Goal: Task Accomplishment & Management: Manage account settings

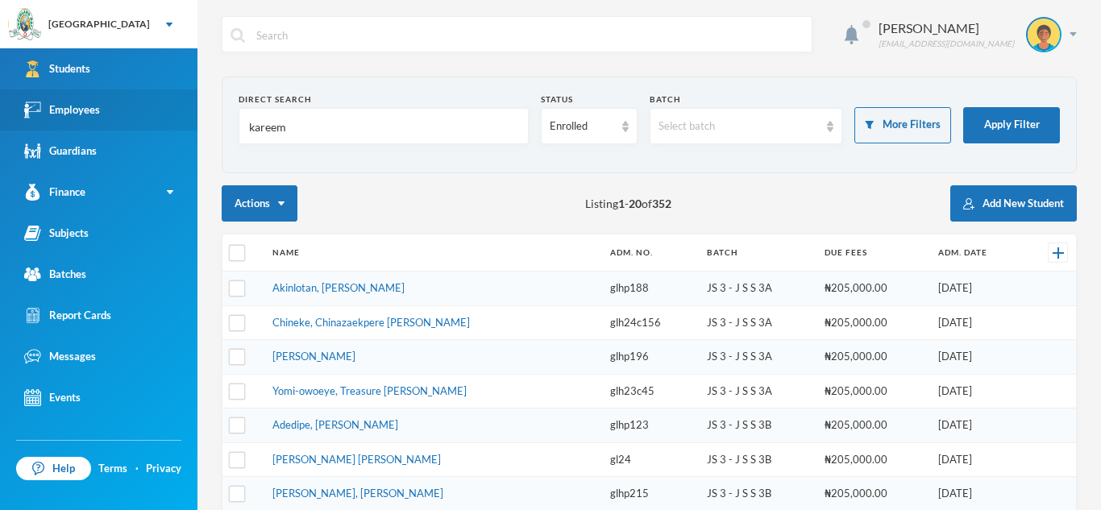
click at [154, 110] on link "Employees" at bounding box center [99, 109] width 198 height 41
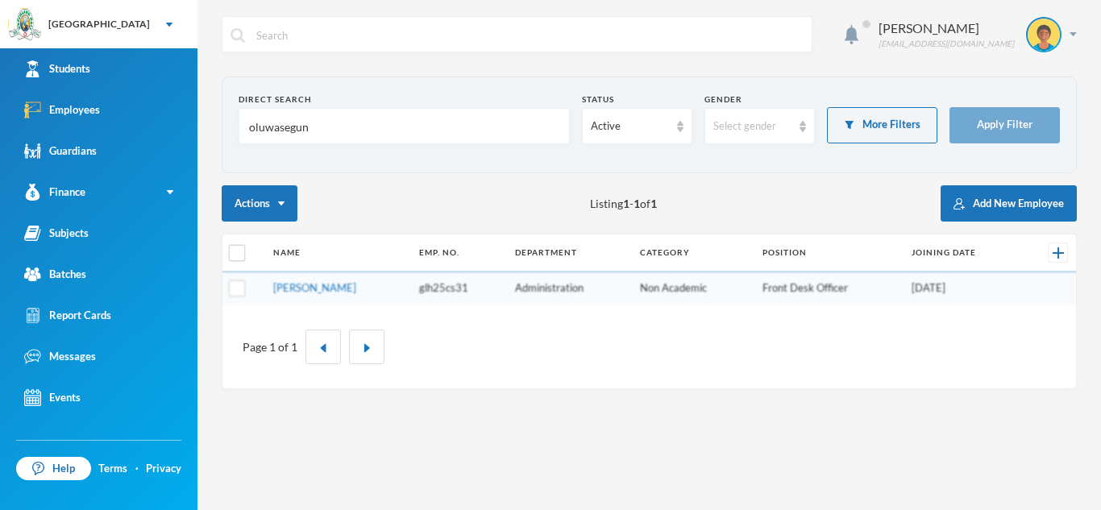
click at [350, 123] on input "oluwasegun" at bounding box center [404, 127] width 314 height 36
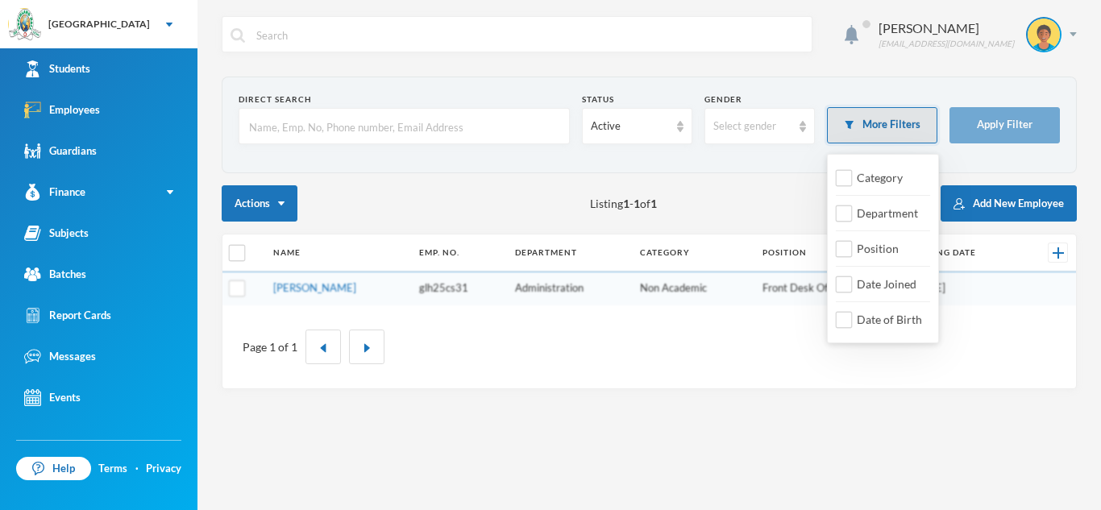
click at [904, 114] on button "More Filters" at bounding box center [882, 125] width 110 height 36
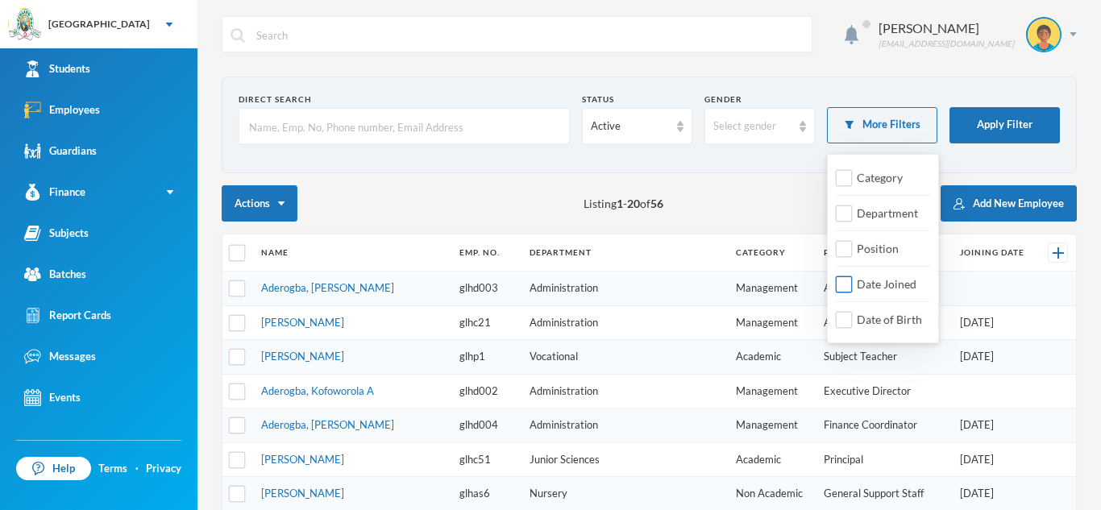
click at [846, 287] on input "Date Joined" at bounding box center [844, 285] width 17 height 17
checkbox input "true"
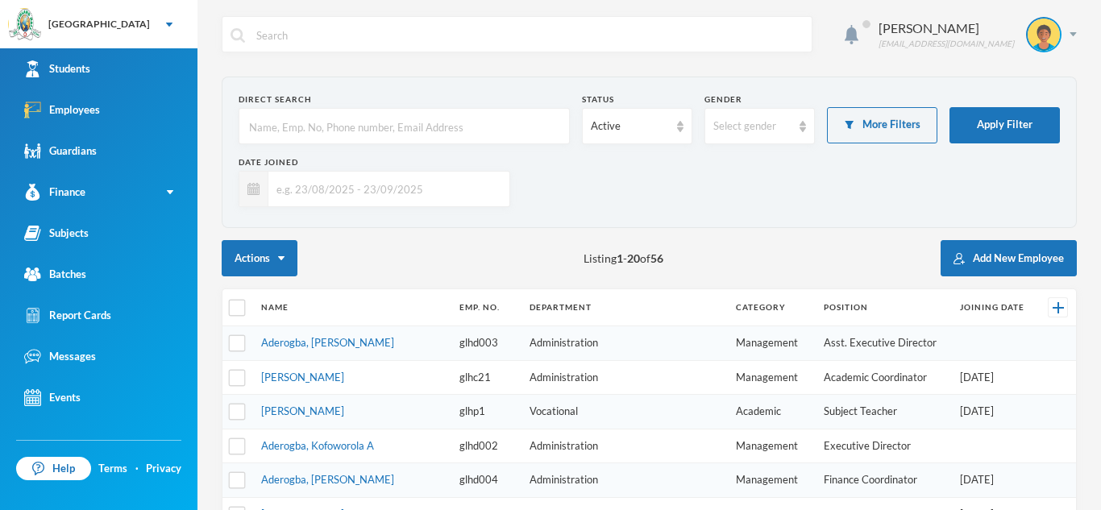
click at [355, 191] on input "text" at bounding box center [384, 189] width 233 height 36
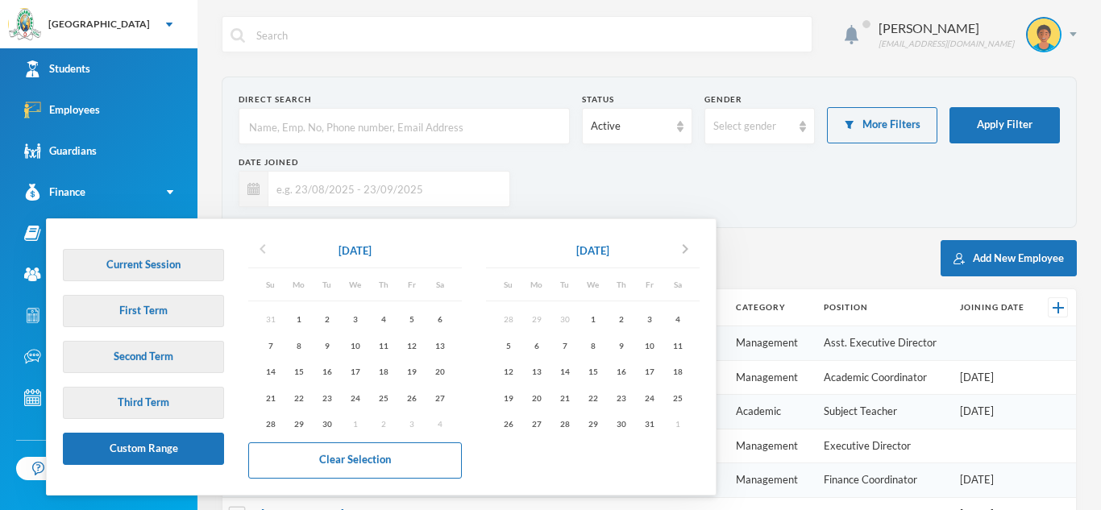
click at [258, 249] on icon "chevron_left" at bounding box center [262, 248] width 19 height 19
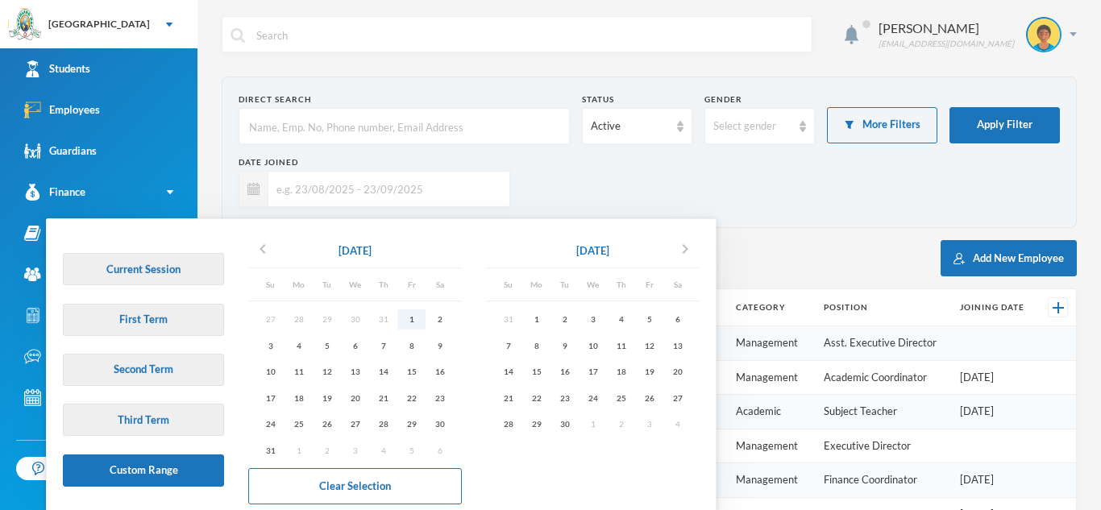
click at [408, 326] on div "1" at bounding box center [411, 320] width 28 height 20
click at [565, 420] on div "30" at bounding box center [565, 424] width 28 height 20
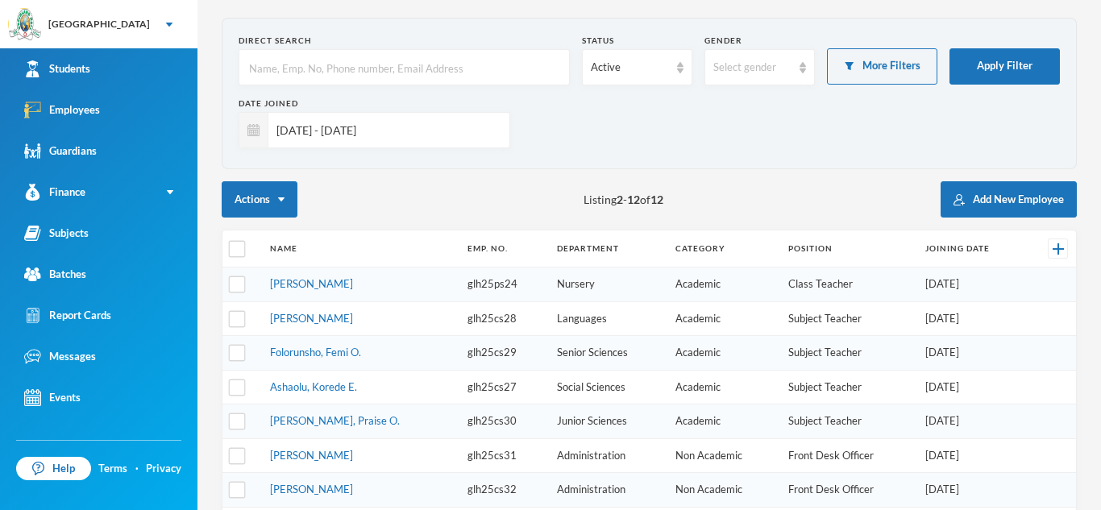
scroll to position [52, 0]
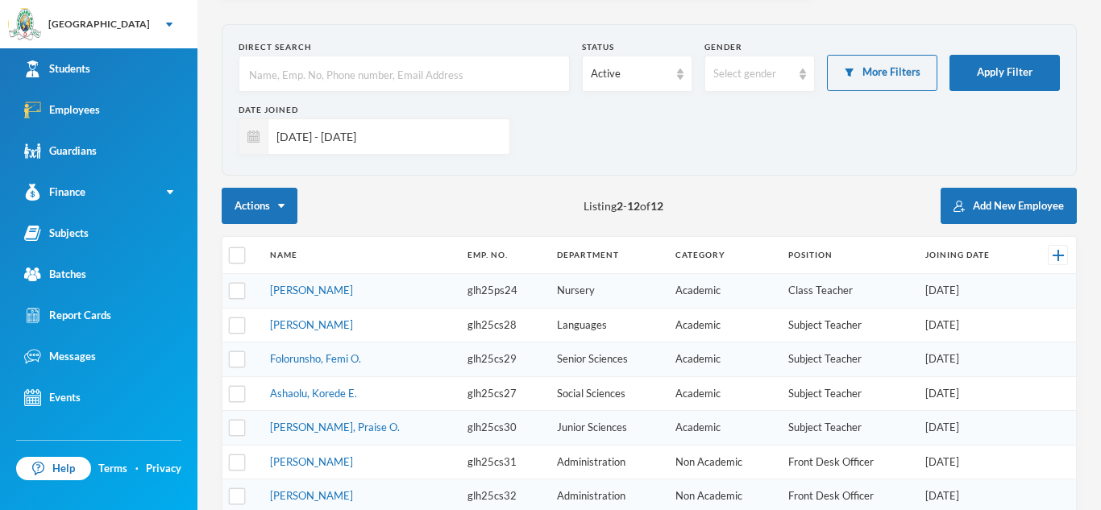
click at [411, 133] on input "[DATE] - [DATE]" at bounding box center [384, 137] width 233 height 36
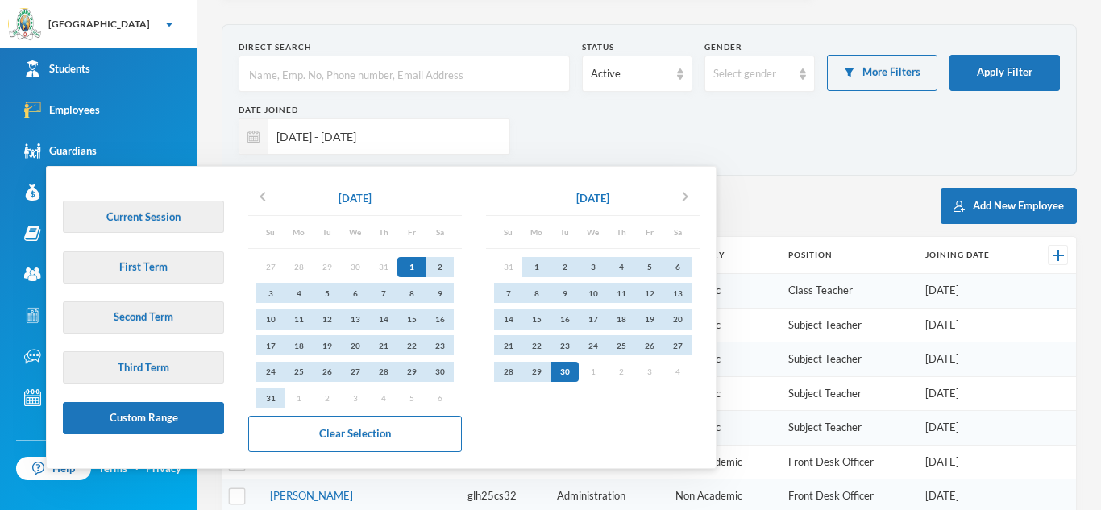
type input "[DATE] - 30/09/202"
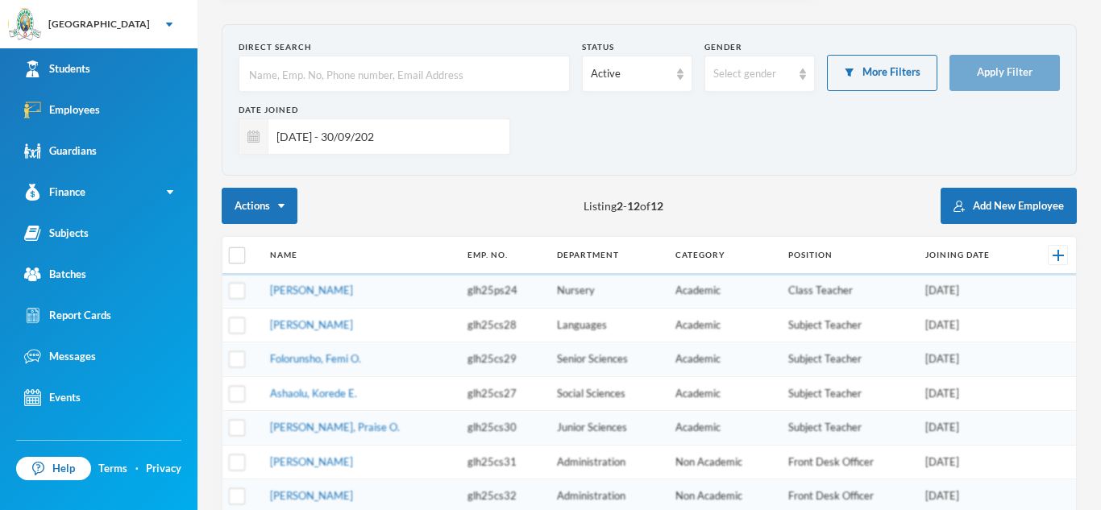
checkbox input "true"
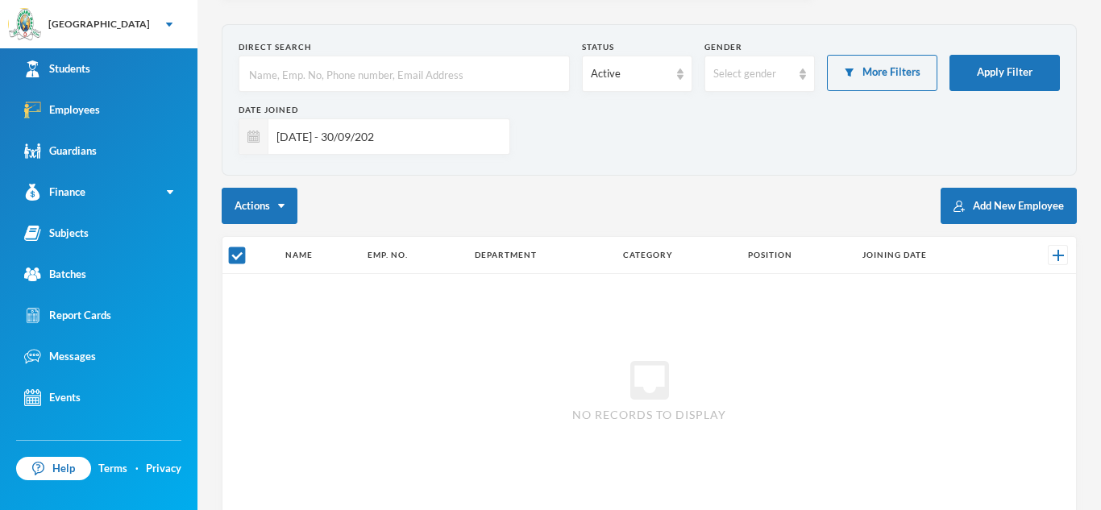
click at [404, 133] on input "[DATE] - 30/09/202" at bounding box center [384, 137] width 233 height 36
click at [383, 135] on input "[DATE] - 30/09/" at bounding box center [384, 137] width 233 height 36
type input "[DATE] - 30/09/202"
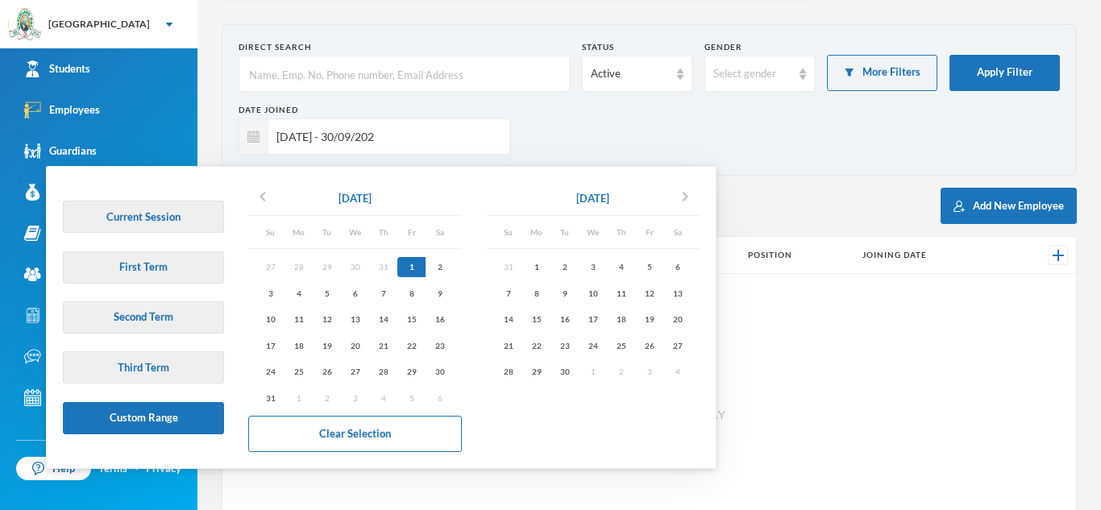
click at [383, 135] on input "[DATE] - 30/09/202" at bounding box center [384, 137] width 233 height 36
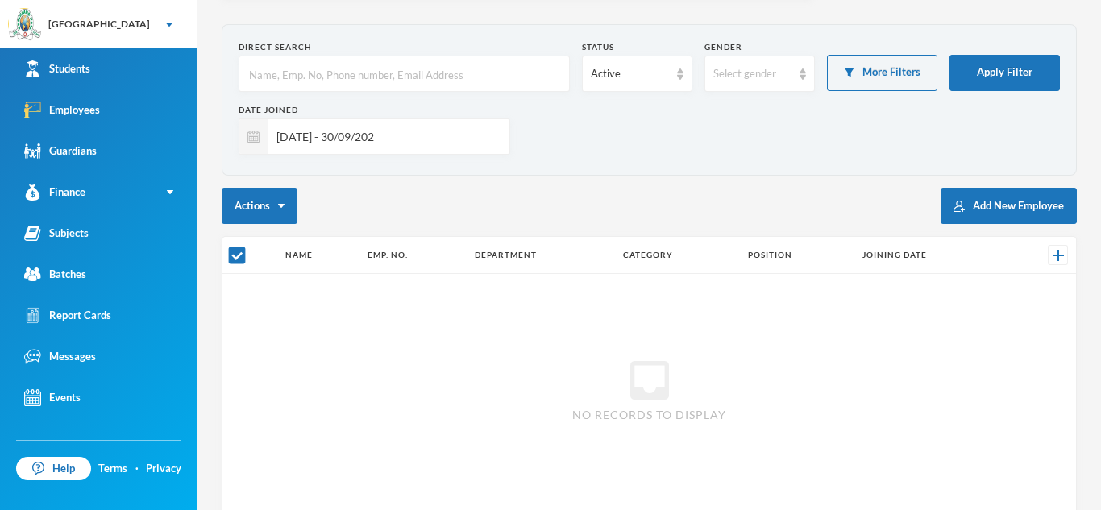
click at [383, 135] on input "[DATE] - 30/09/202" at bounding box center [384, 137] width 233 height 36
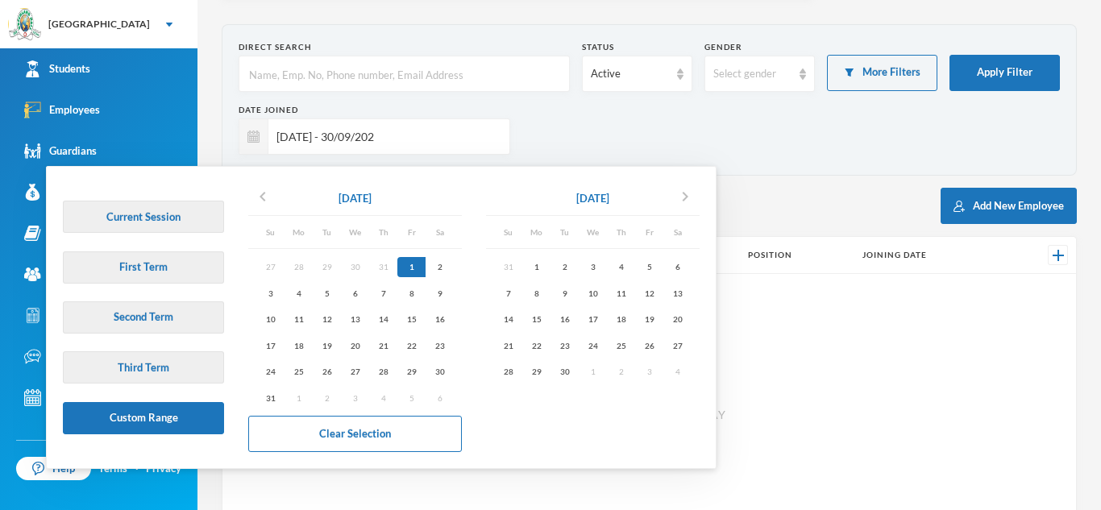
click at [383, 135] on input "[DATE] - 30/09/202" at bounding box center [384, 137] width 233 height 36
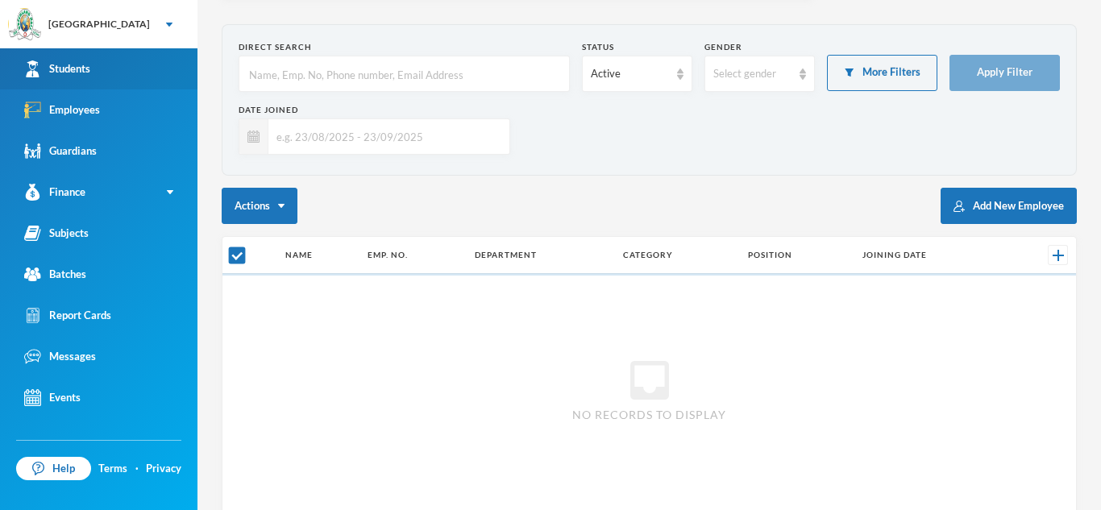
click at [124, 64] on link "Students" at bounding box center [99, 68] width 198 height 41
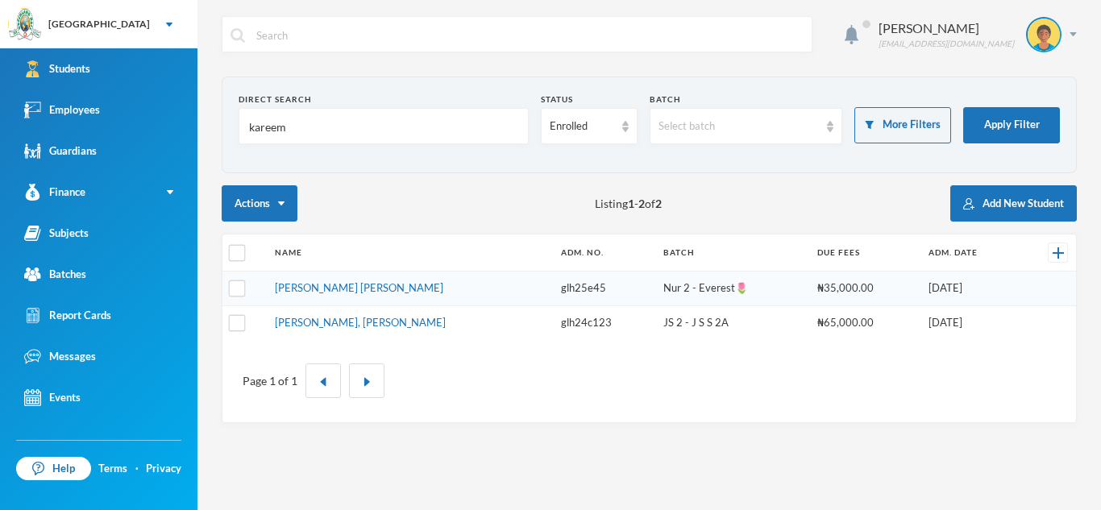
click at [305, 133] on input "kareem" at bounding box center [383, 127] width 272 height 36
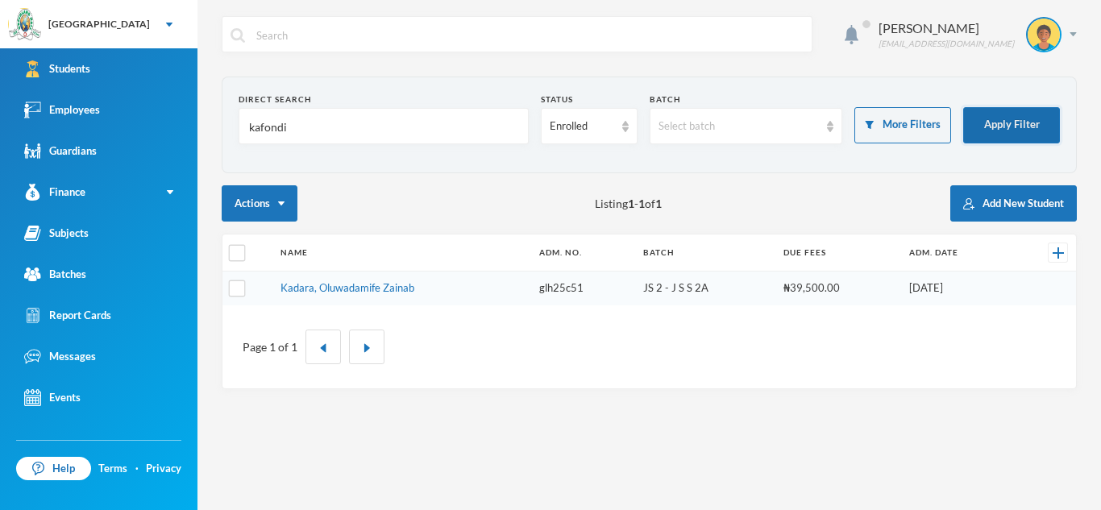
type input "kafondi"
click at [981, 131] on button "Apply Filter" at bounding box center [1011, 125] width 97 height 36
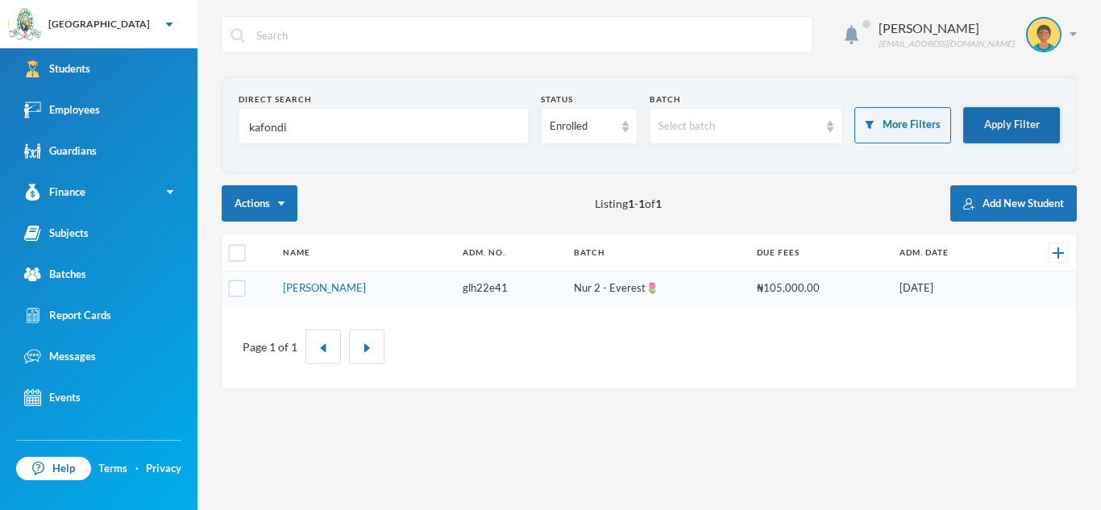
click at [981, 131] on button "Apply Filter" at bounding box center [1011, 125] width 97 height 36
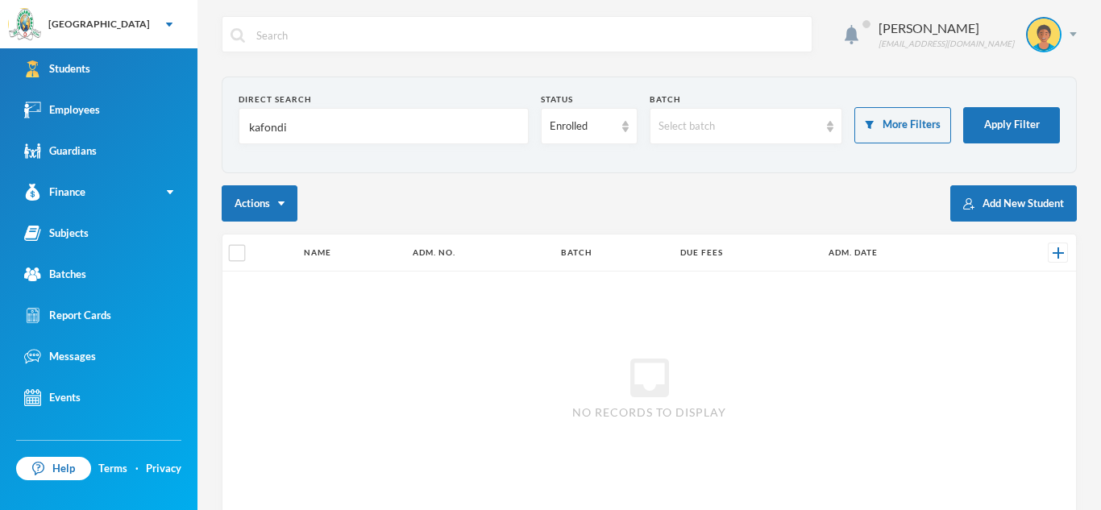
click at [293, 98] on div "Direct Search" at bounding box center [384, 100] width 290 height 12
click at [293, 123] on input "kafondi" at bounding box center [383, 127] width 272 height 36
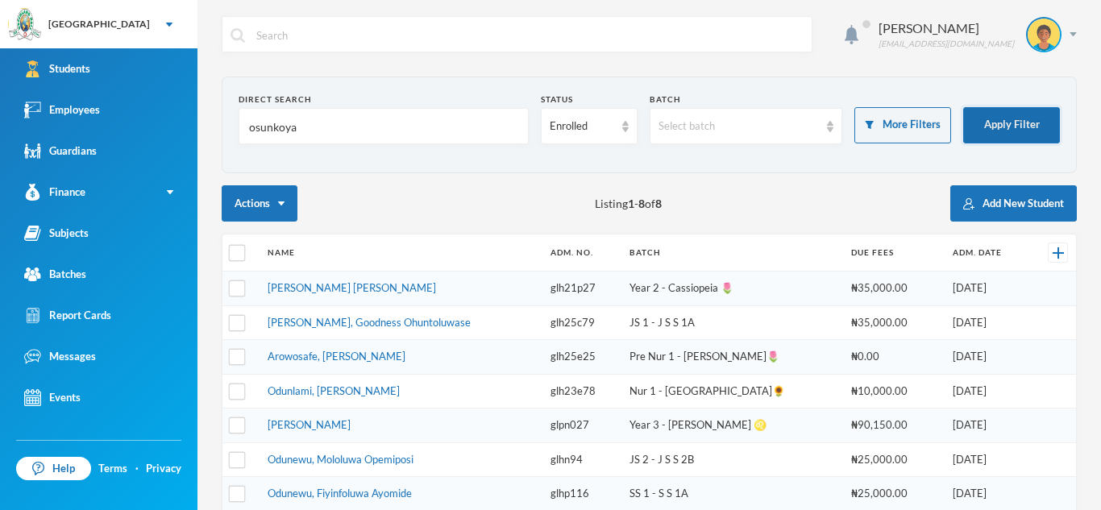
type input "osunkoya"
click at [979, 126] on button "Apply Filter" at bounding box center [1011, 125] width 97 height 36
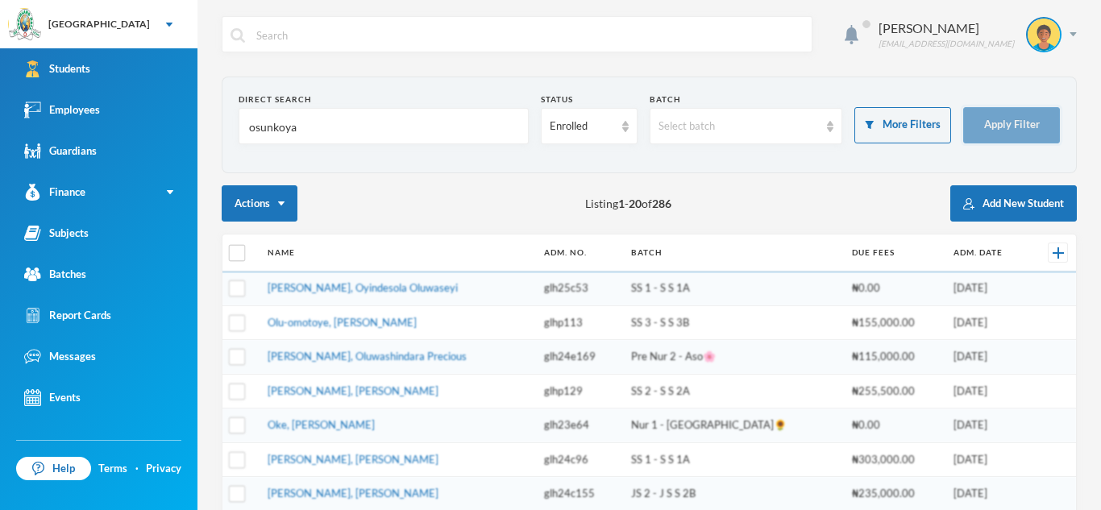
click at [979, 126] on button "Apply Filter" at bounding box center [1011, 125] width 97 height 36
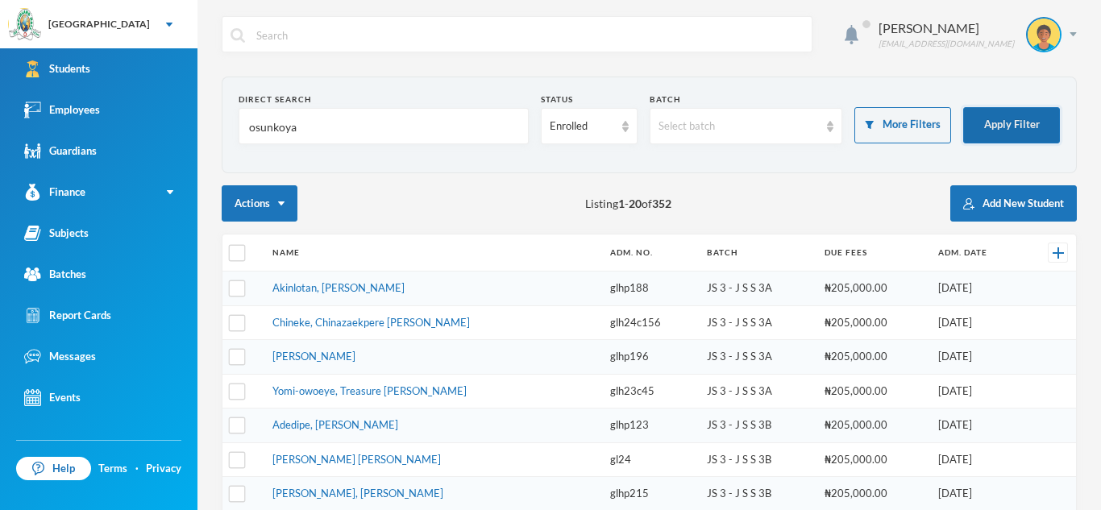
click at [979, 126] on button "Apply Filter" at bounding box center [1011, 125] width 97 height 36
click at [963, 107] on button "Apply Filter" at bounding box center [1011, 125] width 97 height 36
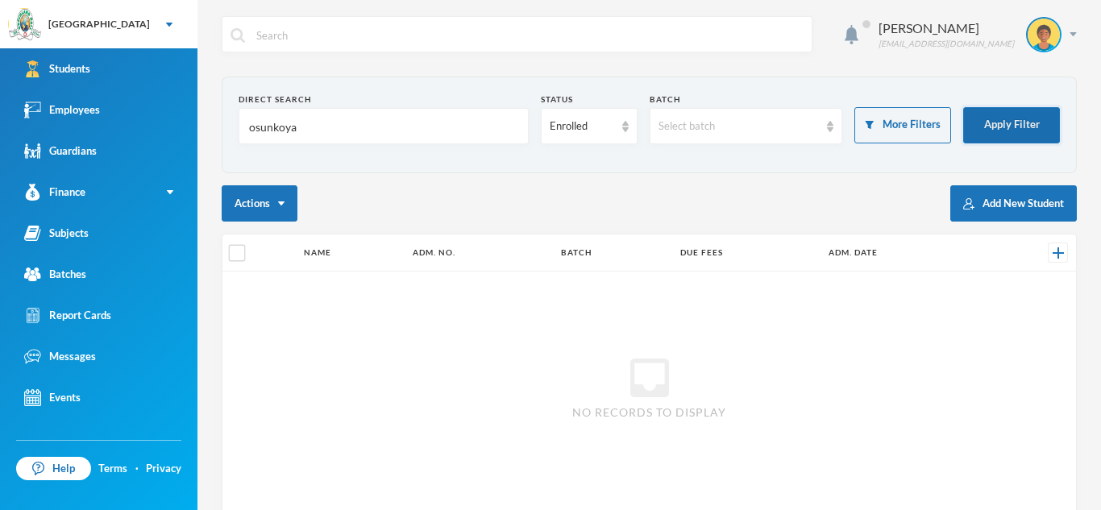
click at [963, 107] on button "Apply Filter" at bounding box center [1011, 125] width 97 height 36
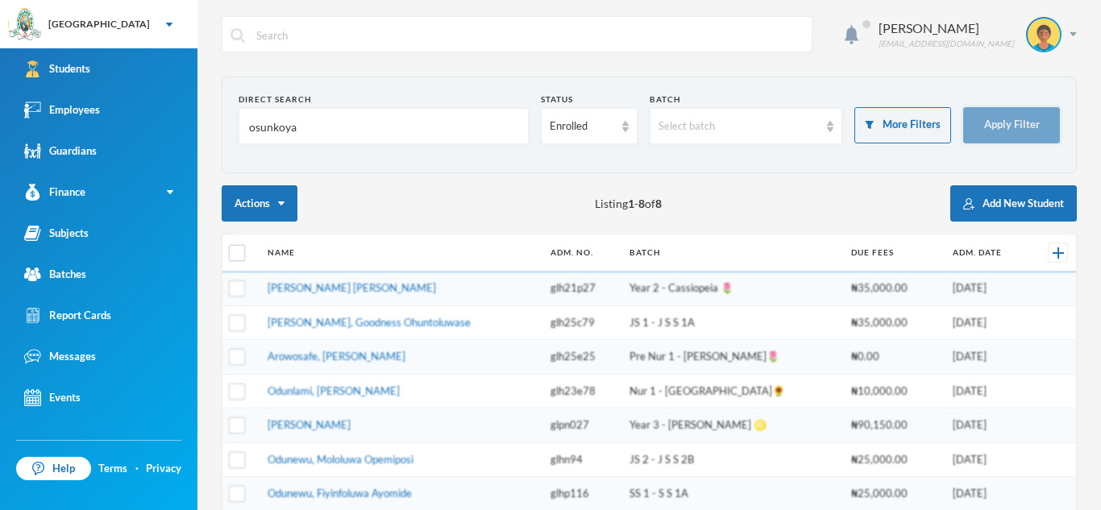
click at [963, 107] on button "Apply Filter" at bounding box center [1011, 125] width 97 height 36
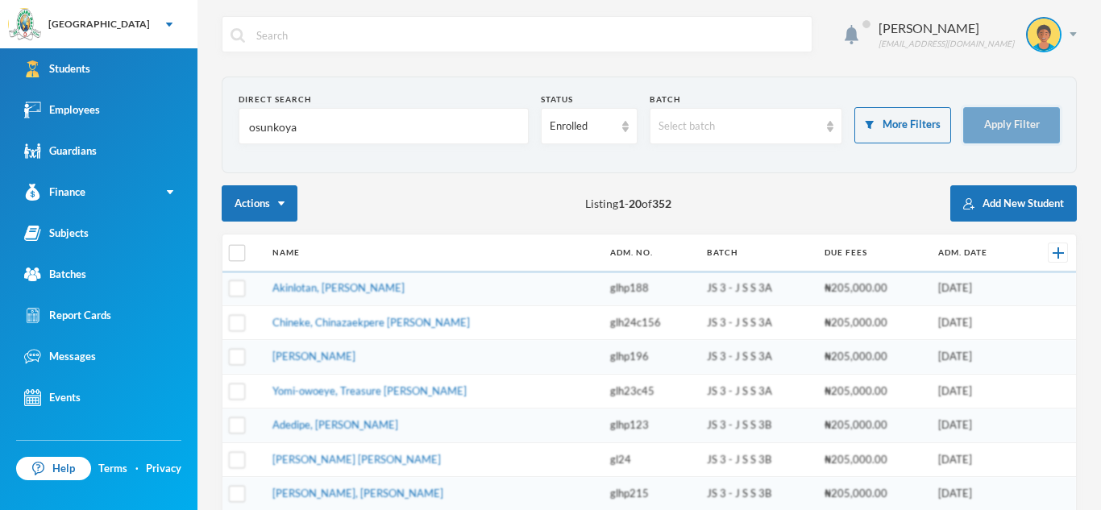
click at [963, 107] on button "Apply Filter" at bounding box center [1011, 125] width 97 height 36
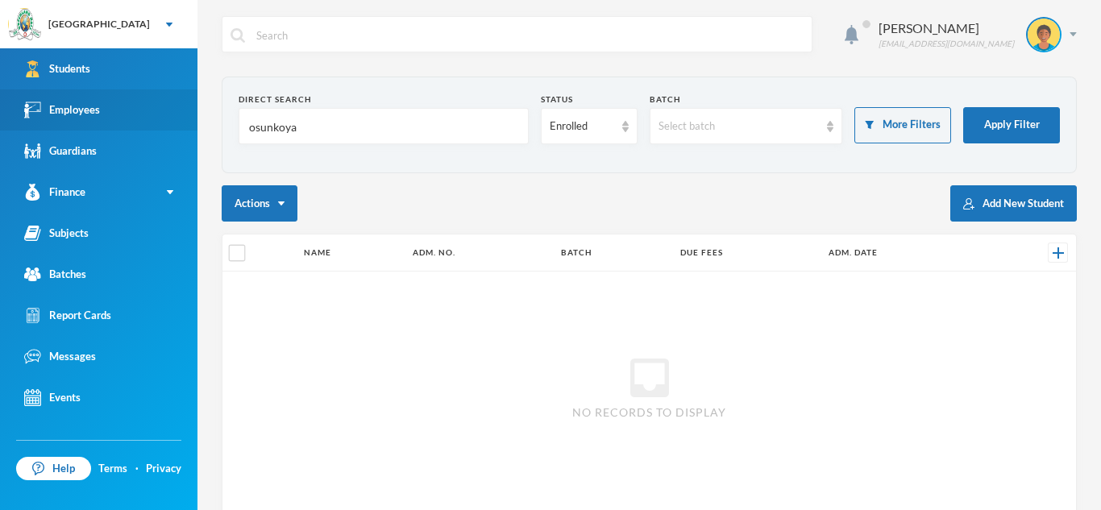
click at [173, 117] on link "Employees" at bounding box center [99, 109] width 198 height 41
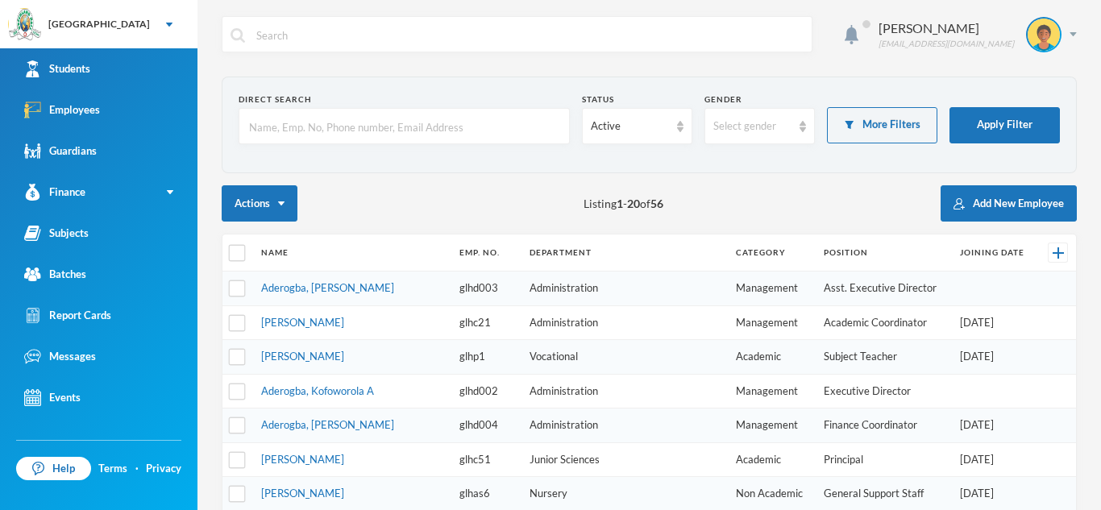
click at [297, 124] on input "text" at bounding box center [404, 127] width 314 height 36
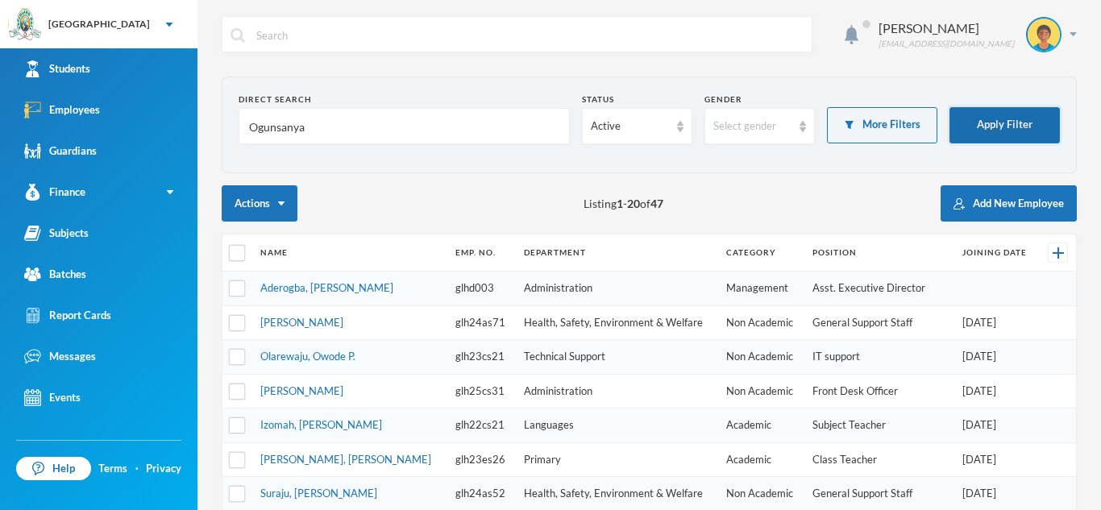
type input "Ogunsanya"
click at [1005, 130] on button "Apply Filter" at bounding box center [1005, 125] width 110 height 36
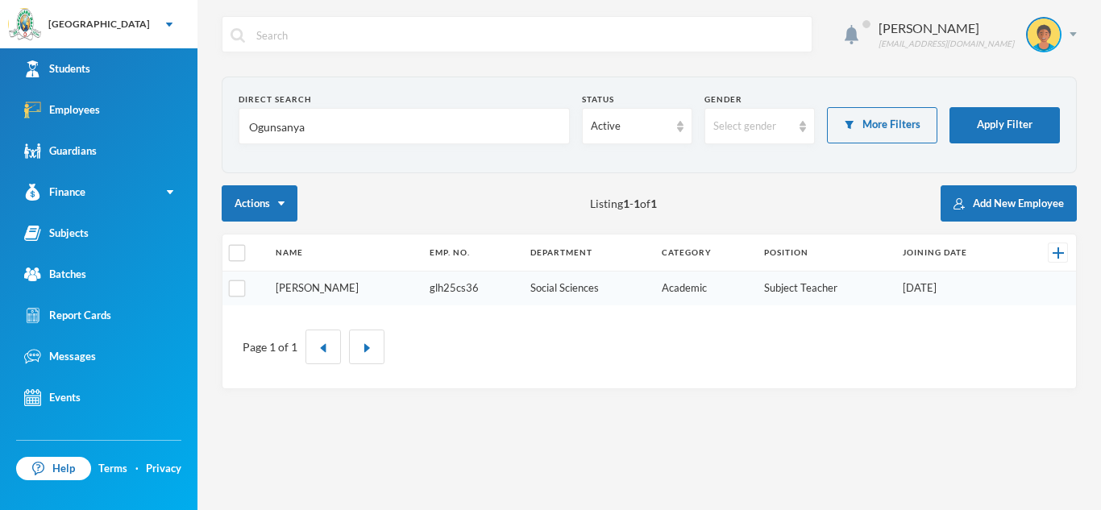
click at [295, 283] on link "[PERSON_NAME]" at bounding box center [317, 287] width 83 height 13
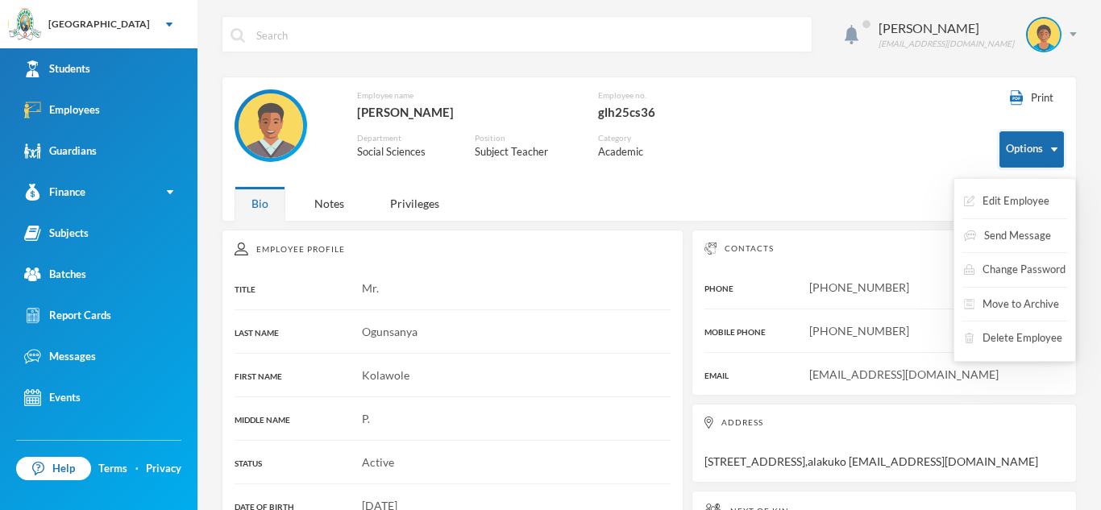
click at [1048, 151] on button "Options" at bounding box center [1032, 149] width 64 height 36
click at [1033, 194] on button "Edit Employee" at bounding box center [1007, 201] width 89 height 29
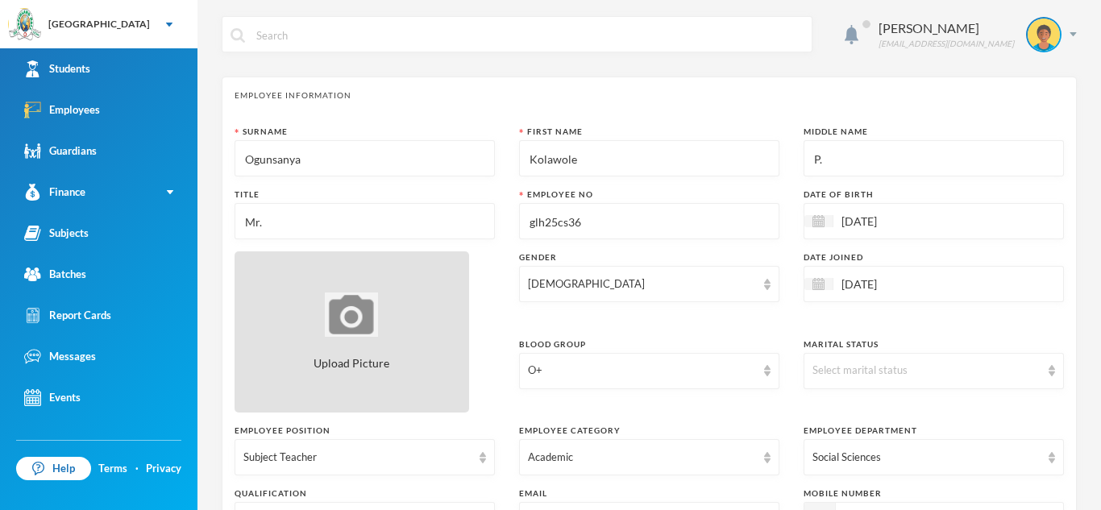
click at [341, 329] on img at bounding box center [351, 315] width 53 height 44
type input "C:\fakepath\1000655529.jpeg"
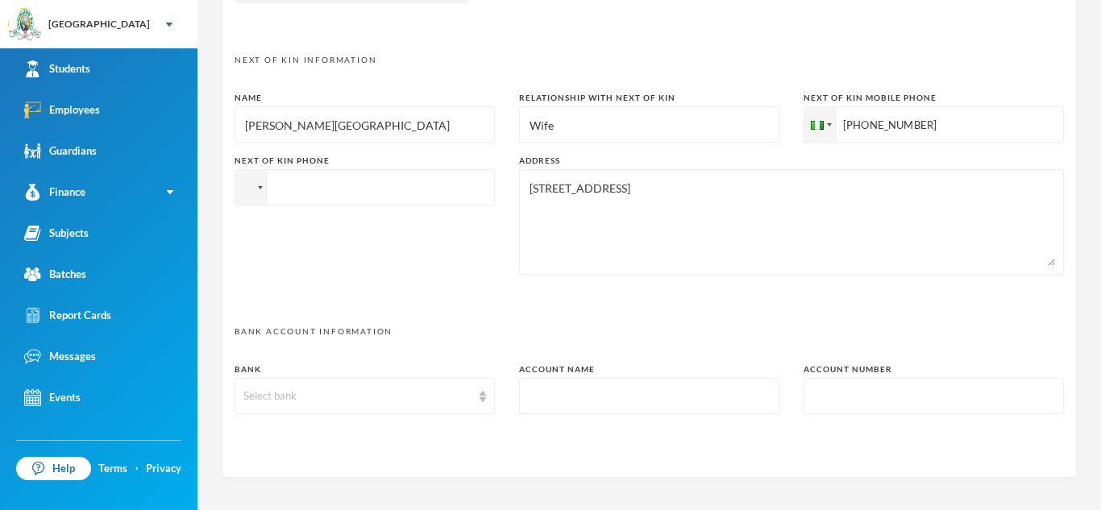
scroll to position [840, 0]
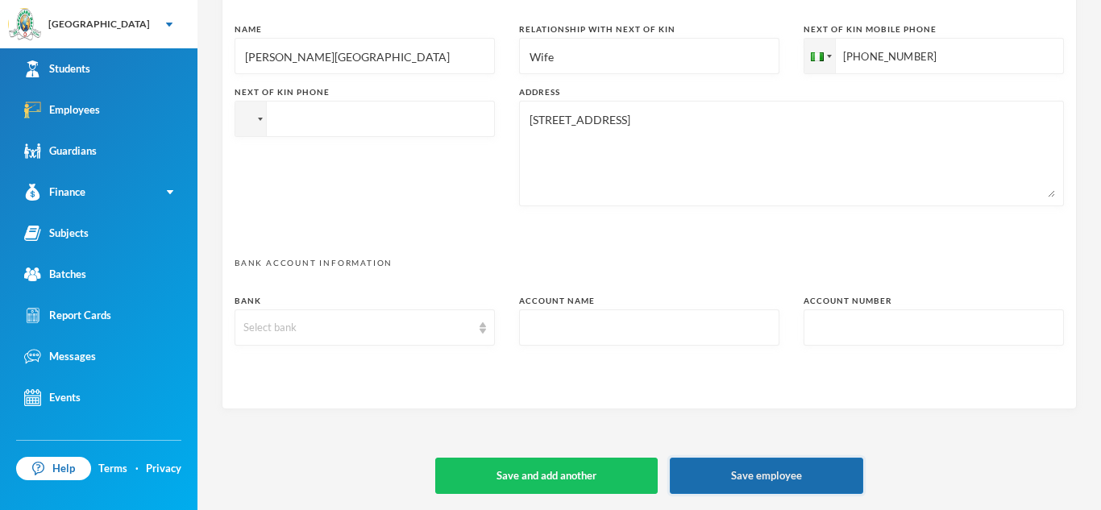
click at [796, 483] on button "Save employee" at bounding box center [766, 476] width 193 height 36
type textarea "[STREET_ADDRESS],Alakuko [EMAIL_ADDRESS][DOMAIN_NAME]"
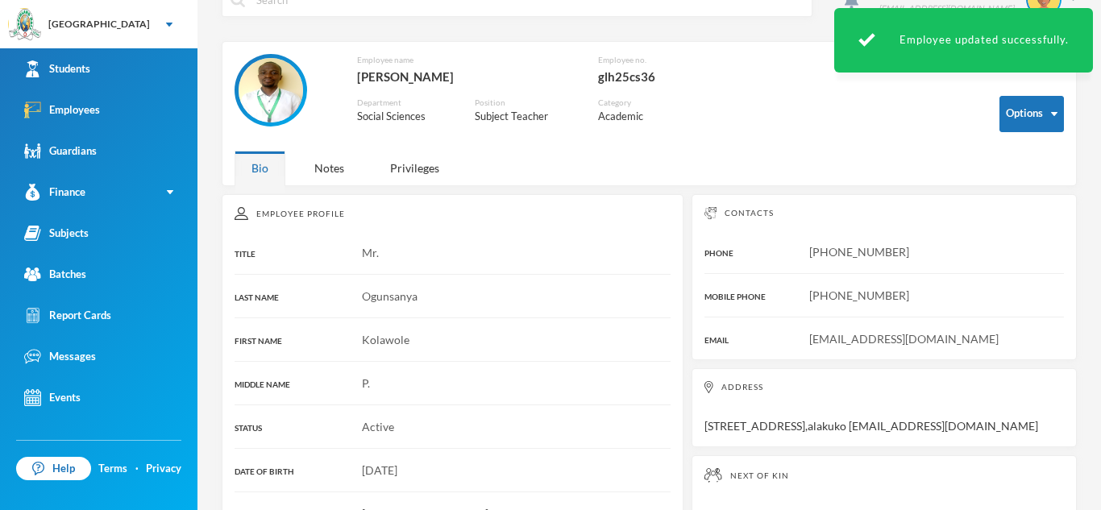
scroll to position [25, 0]
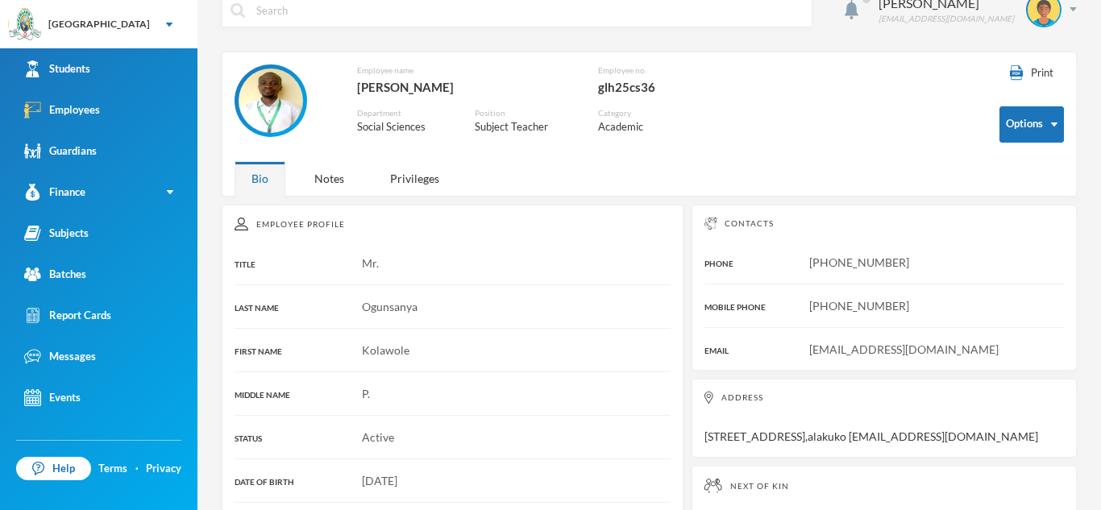
click at [288, 114] on img at bounding box center [271, 101] width 64 height 64
click at [285, 113] on img at bounding box center [271, 101] width 64 height 64
click at [291, 120] on img at bounding box center [271, 101] width 64 height 64
click at [257, 99] on img at bounding box center [271, 101] width 64 height 64
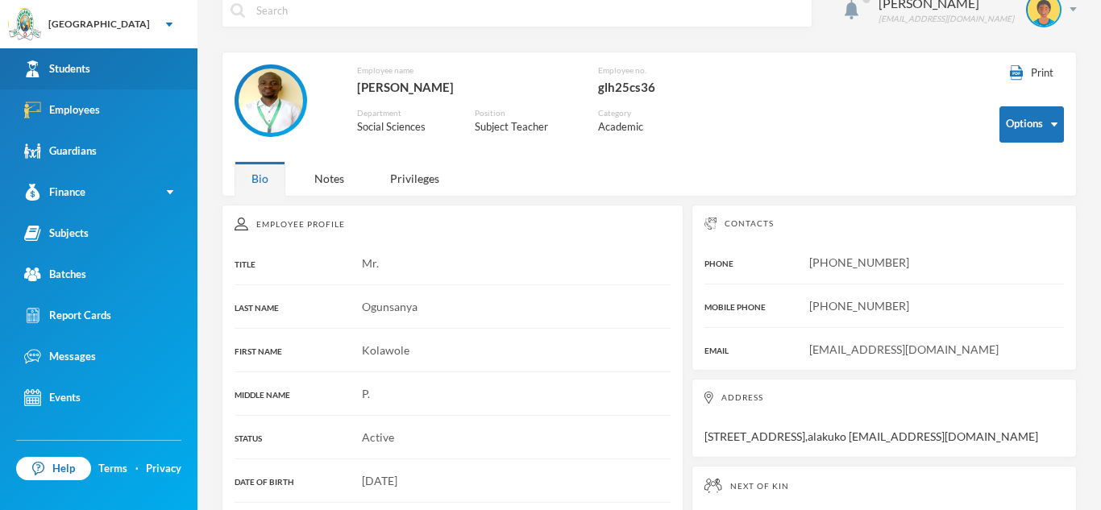
click at [172, 52] on link "Students" at bounding box center [99, 68] width 198 height 41
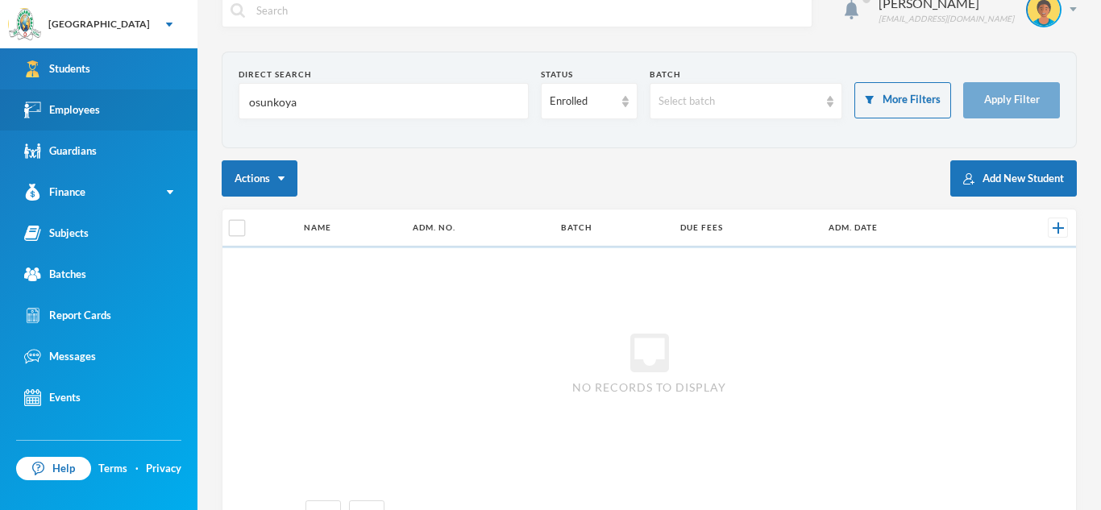
click at [131, 102] on link "Employees" at bounding box center [99, 109] width 198 height 41
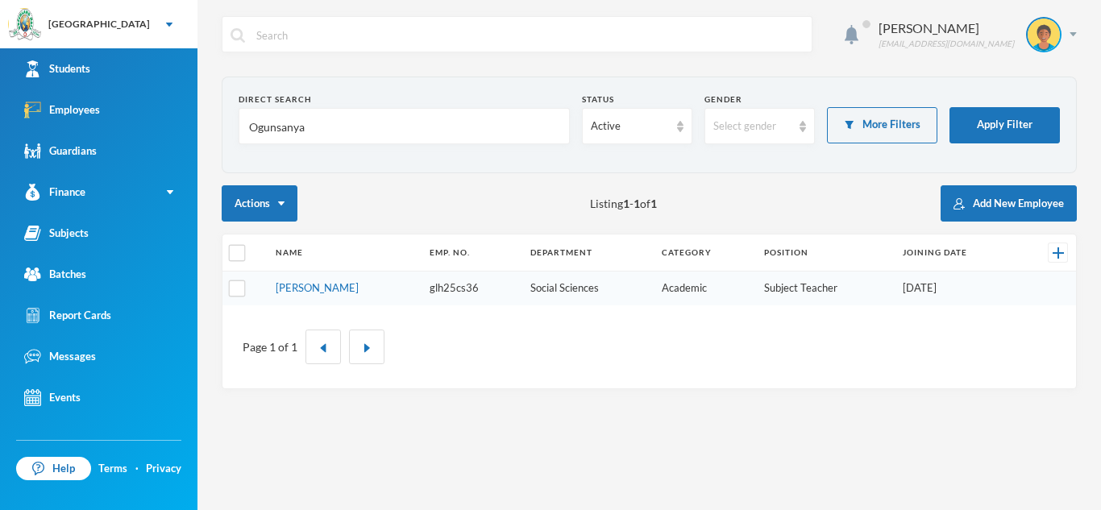
click at [321, 130] on input "Ogunsanya" at bounding box center [404, 127] width 314 height 36
type input "eniol"
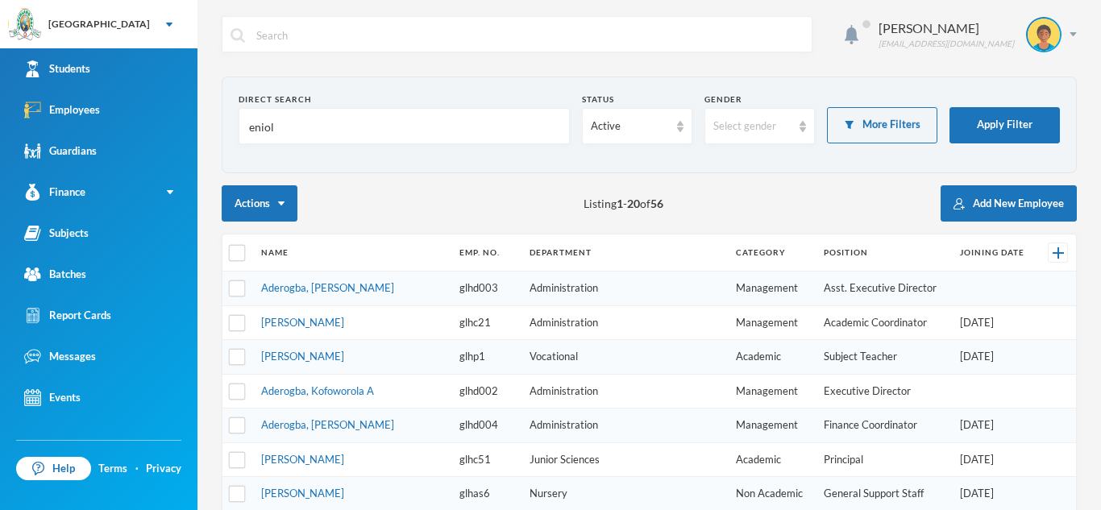
click at [321, 133] on input "eniol" at bounding box center [404, 127] width 314 height 36
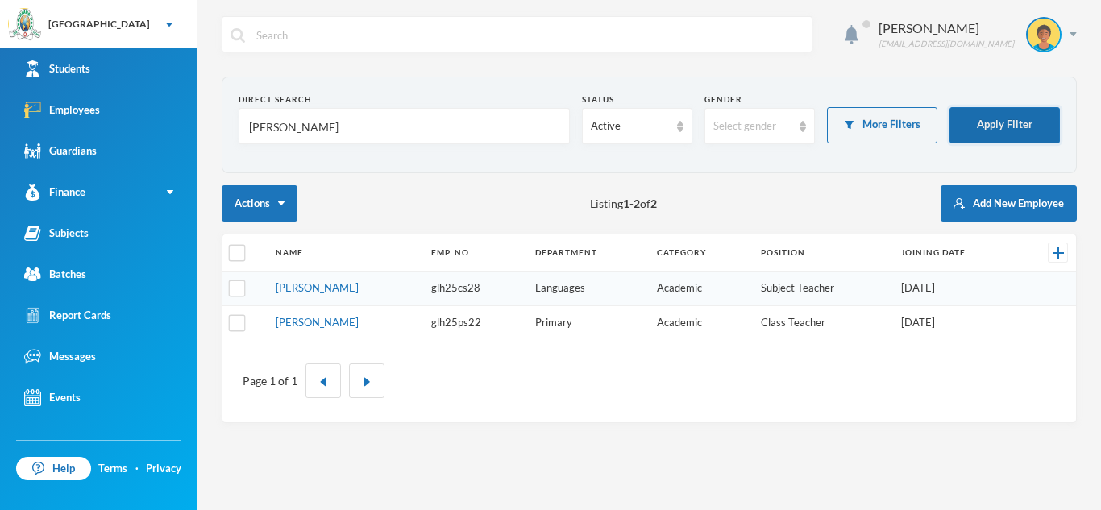
type input "[PERSON_NAME]"
click at [1021, 120] on button "Apply Filter" at bounding box center [1005, 125] width 110 height 36
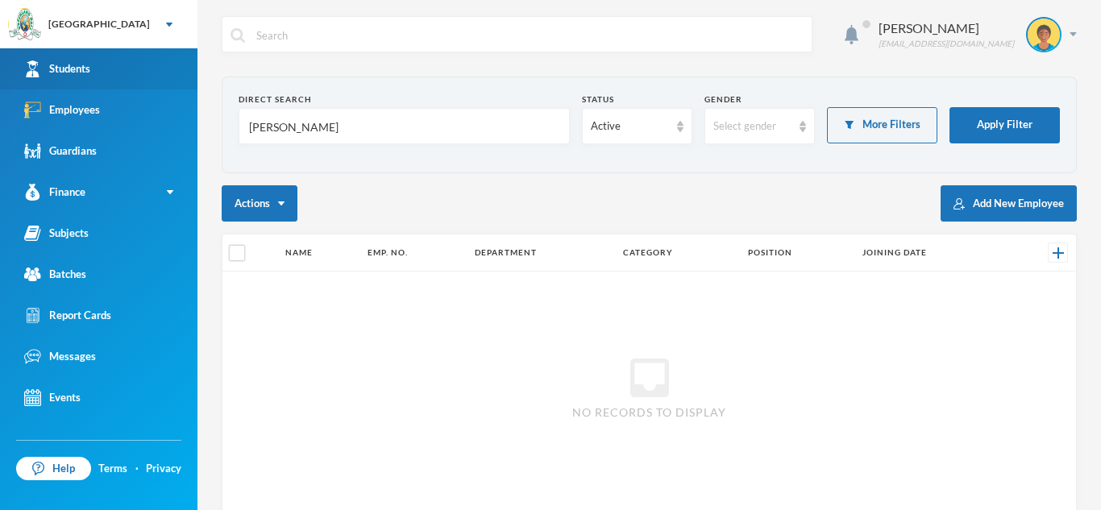
click at [136, 73] on link "Students" at bounding box center [99, 68] width 198 height 41
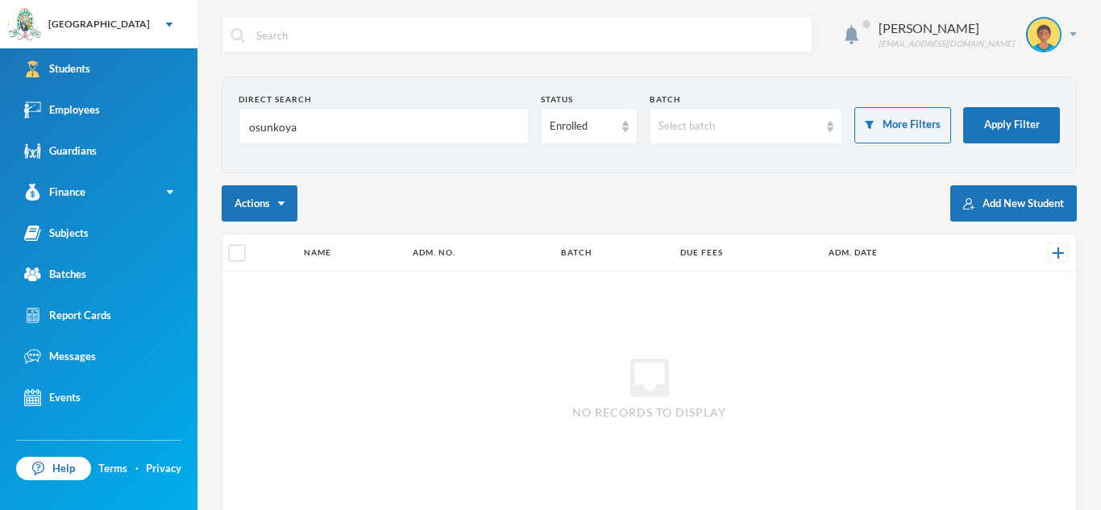
click at [1002, 143] on form "Direct Search osunkoya Status Enrolled Batch Select batch More Filters Apply Fi…" at bounding box center [649, 125] width 821 height 63
click at [322, 134] on input "osunkoya" at bounding box center [383, 127] width 272 height 36
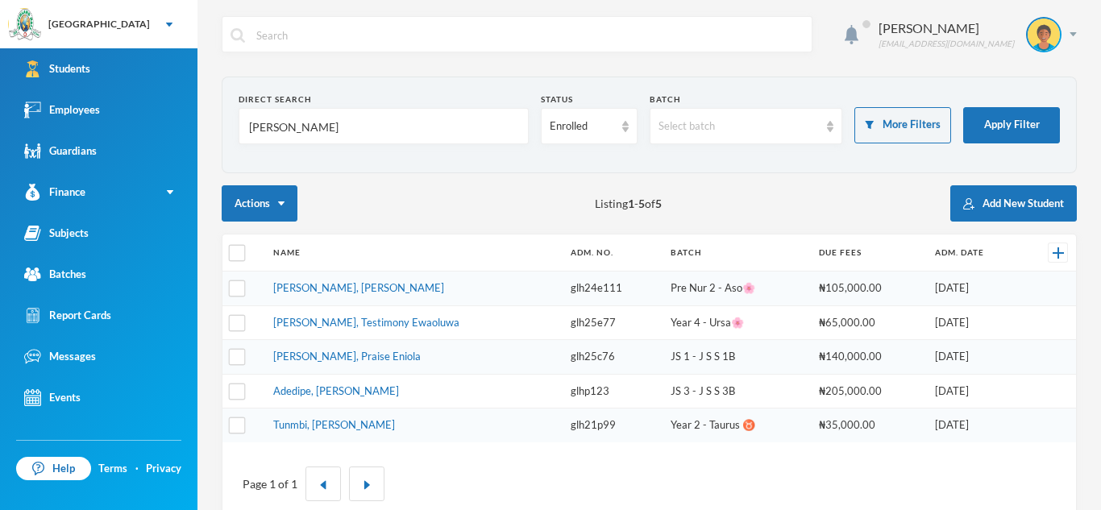
type input "ayoola- oladim"
click at [1029, 121] on button "Apply Filter" at bounding box center [1011, 125] width 97 height 36
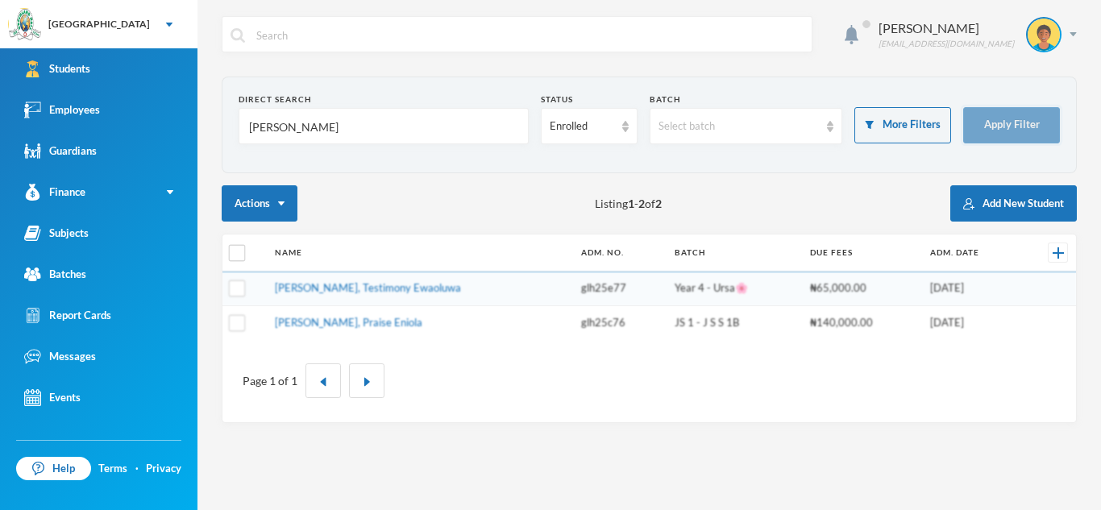
click button "Apply Filter" at bounding box center [1011, 125] width 97 height 36
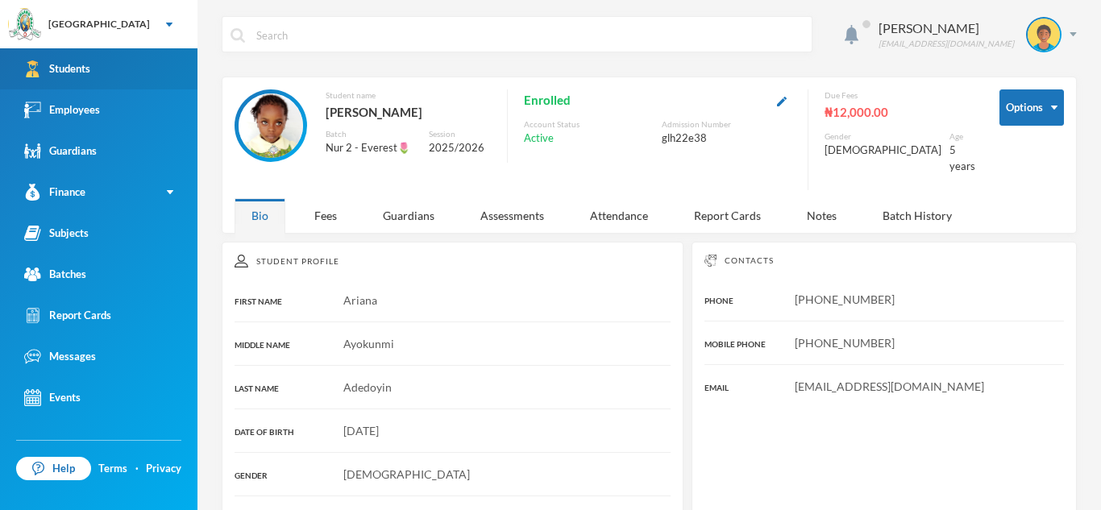
click at [152, 64] on link "Students" at bounding box center [99, 68] width 198 height 41
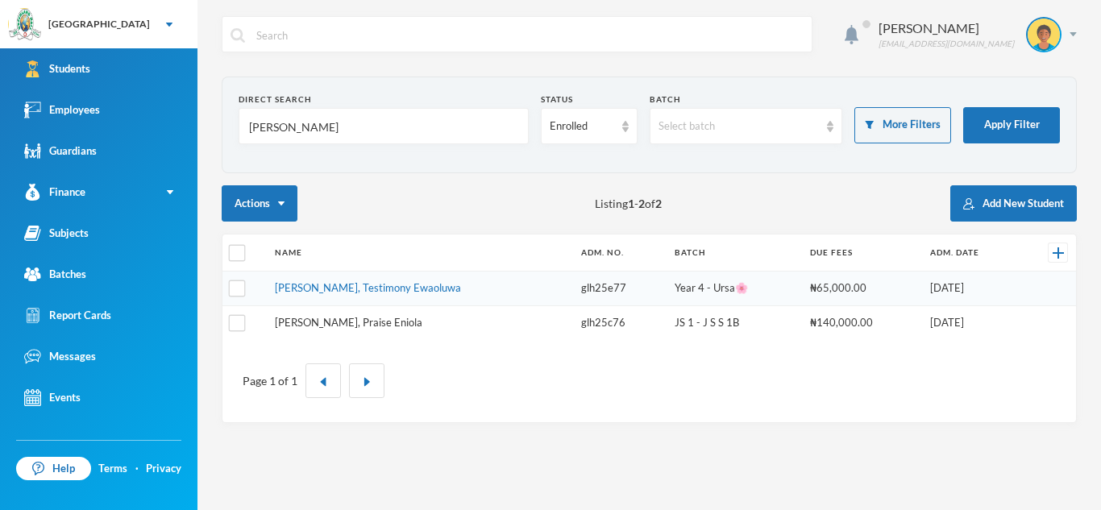
click at [387, 320] on link "[PERSON_NAME], Praise Eniola" at bounding box center [349, 322] width 148 height 13
